Goal: Information Seeking & Learning: Learn about a topic

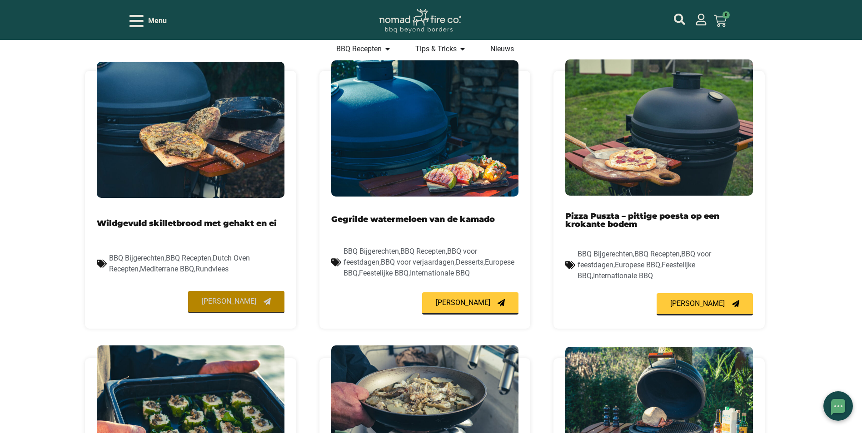
click at [250, 305] on span "[PERSON_NAME]" at bounding box center [229, 301] width 55 height 7
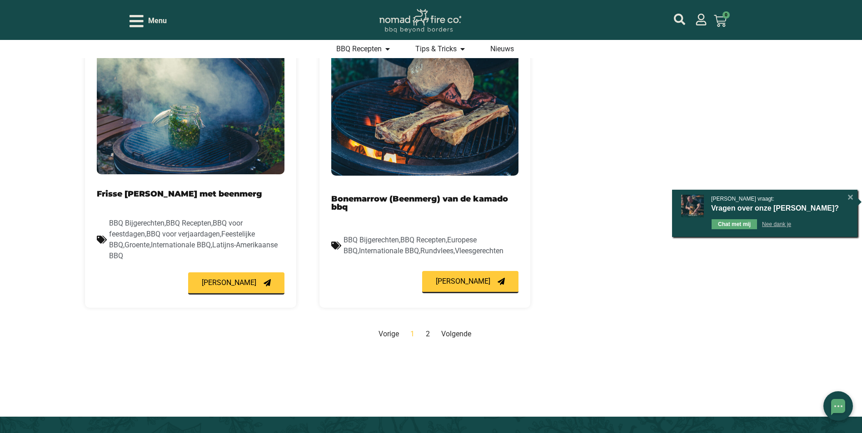
scroll to position [908, 0]
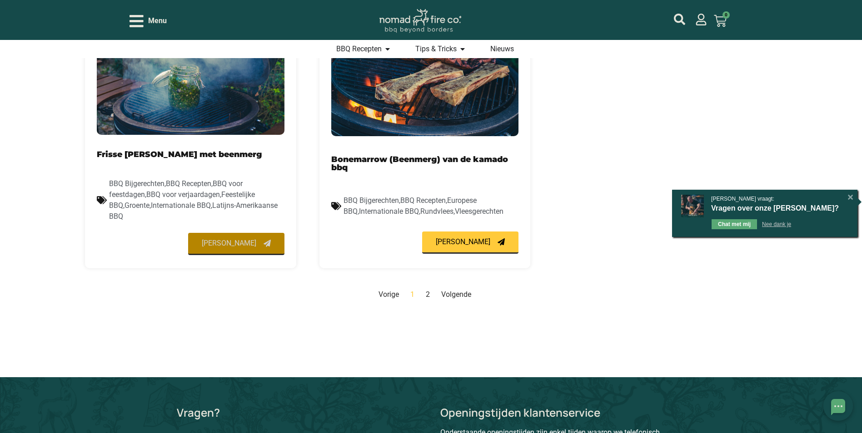
click at [235, 243] on span "[PERSON_NAME]" at bounding box center [229, 243] width 55 height 7
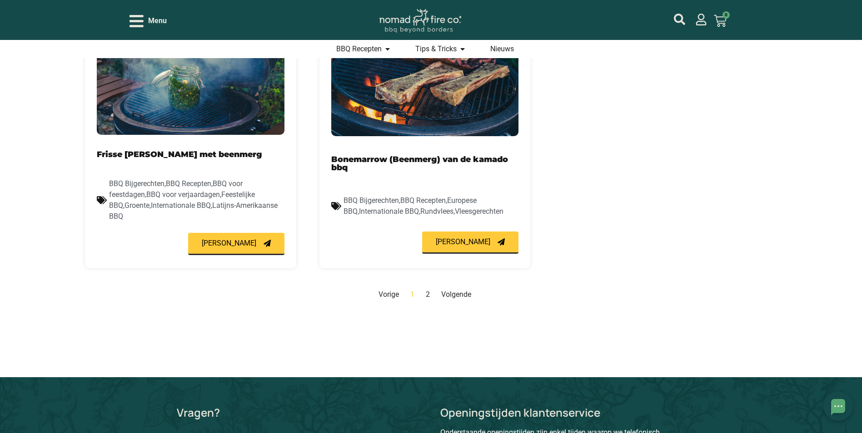
click at [454, 293] on link "Volgende" at bounding box center [456, 294] width 30 height 9
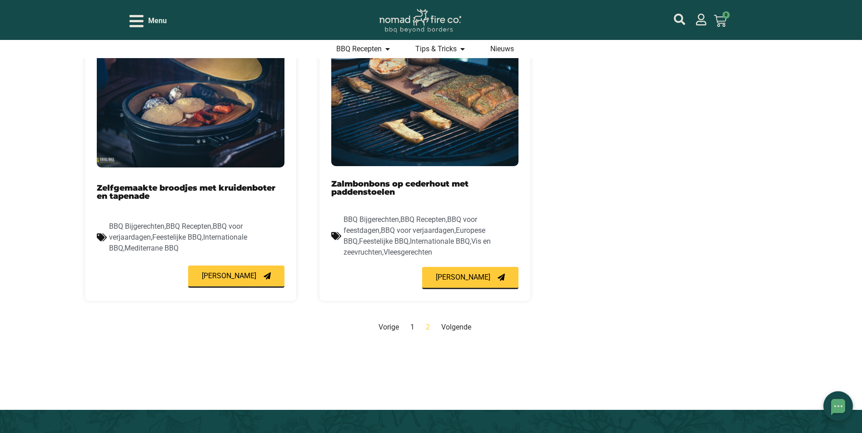
scroll to position [888, 0]
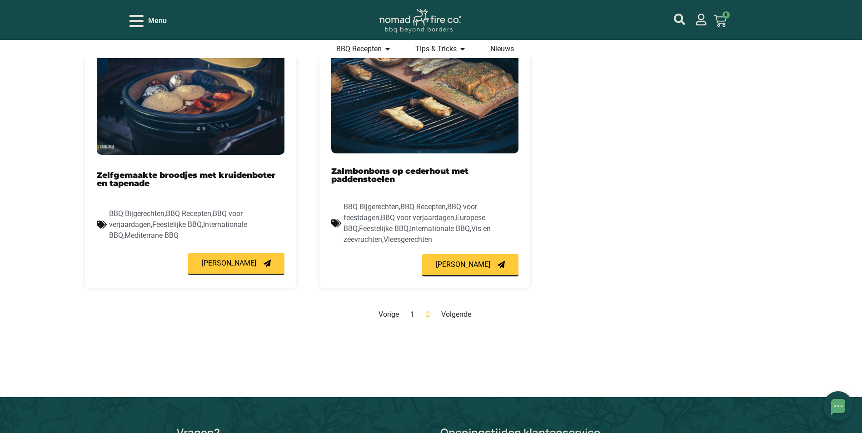
scroll to position [908, 0]
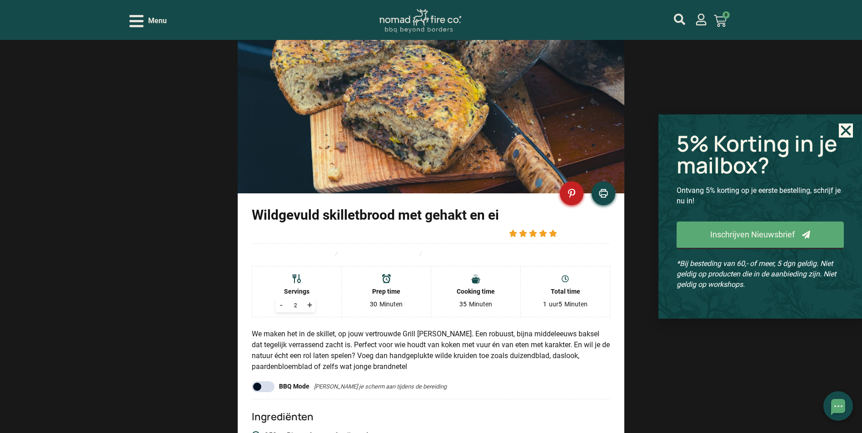
scroll to position [590, 0]
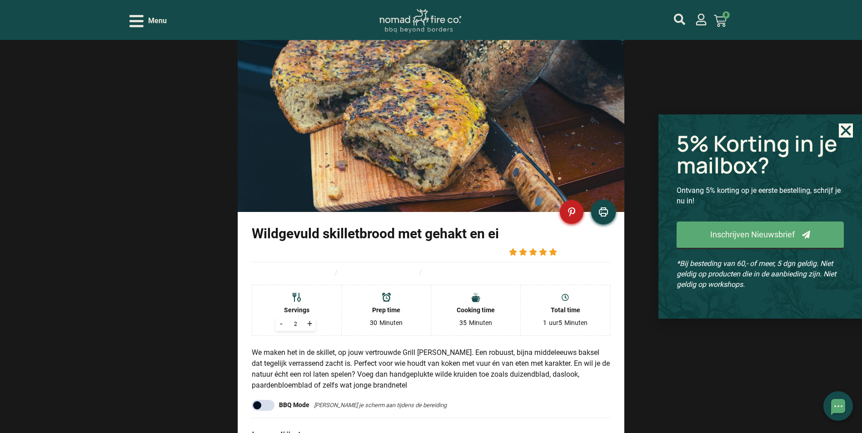
click at [605, 217] on icon at bounding box center [604, 212] width 10 height 10
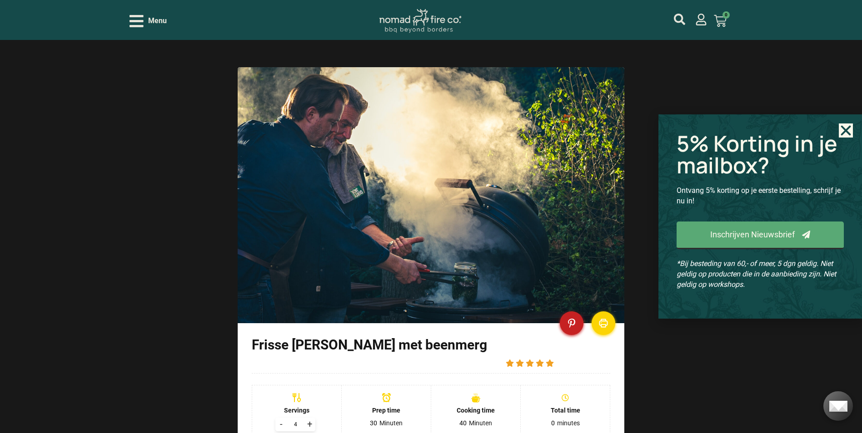
scroll to position [727, 0]
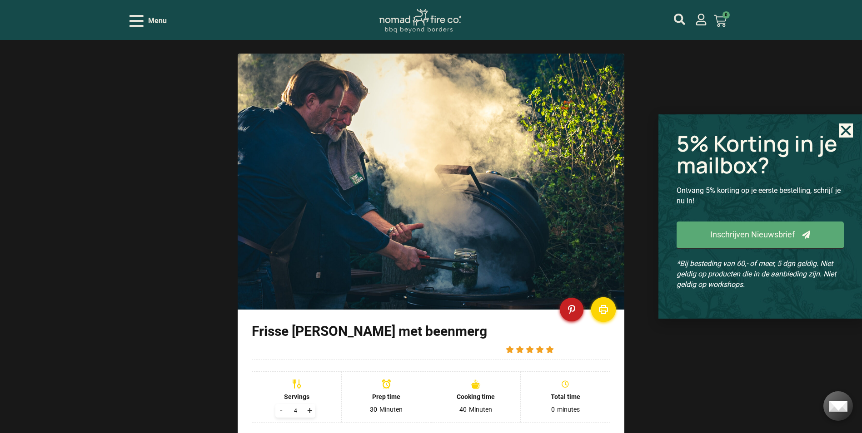
click at [599, 315] on icon at bounding box center [604, 310] width 10 height 10
